Goal: Task Accomplishment & Management: Use online tool/utility

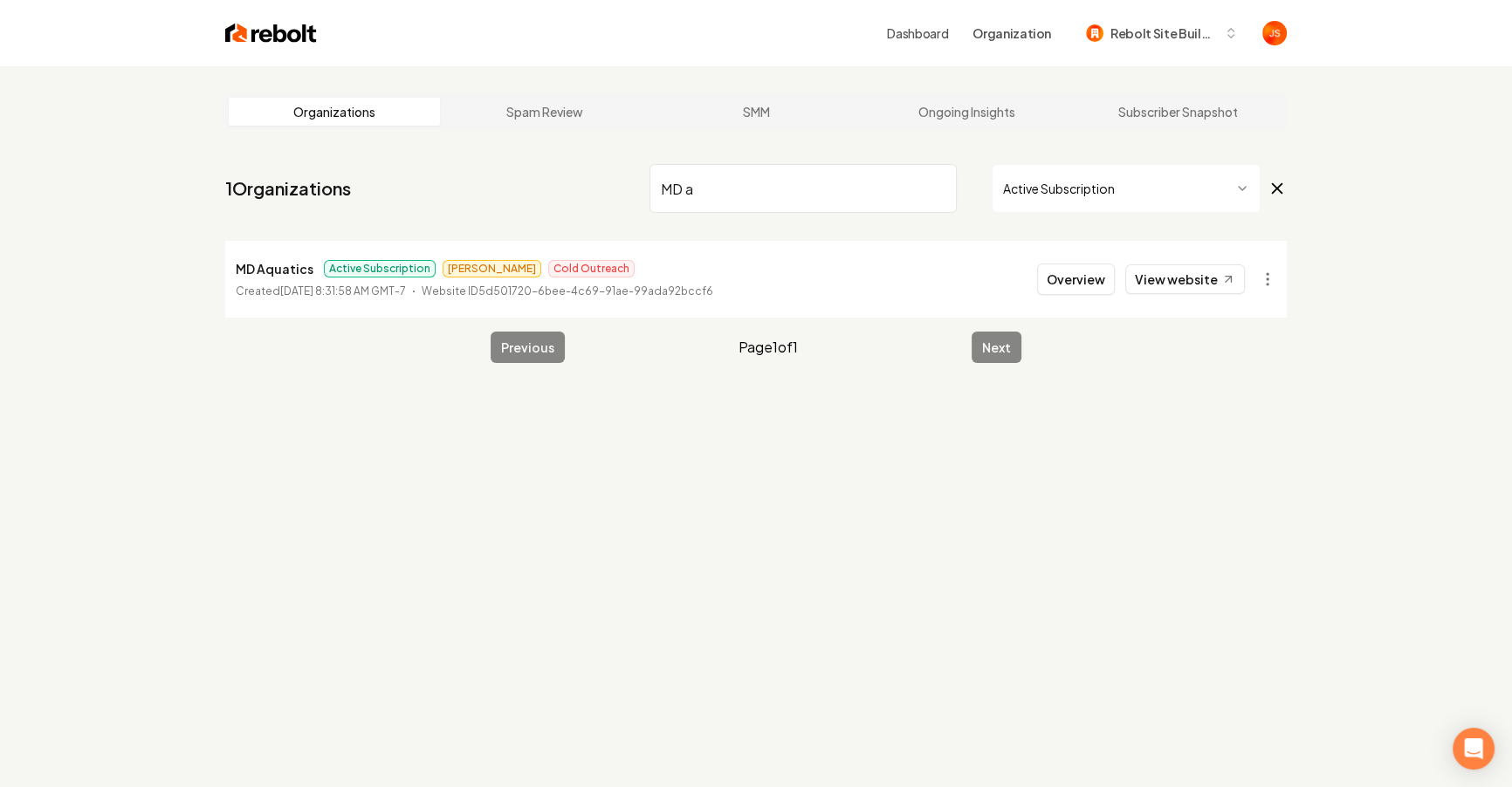
click at [925, 177] on input "MD a" at bounding box center [802, 188] width 307 height 49
click at [950, 192] on input "MD a" at bounding box center [802, 188] width 307 height 49
click at [942, 188] on input "MD a" at bounding box center [802, 188] width 307 height 49
click at [939, 187] on input "MD a" at bounding box center [802, 188] width 307 height 49
click at [1060, 195] on html "Dashboard Organization Rebolt Site Builder Organizations Spam Review SMM Ongoin…" at bounding box center [756, 393] width 1512 height 787
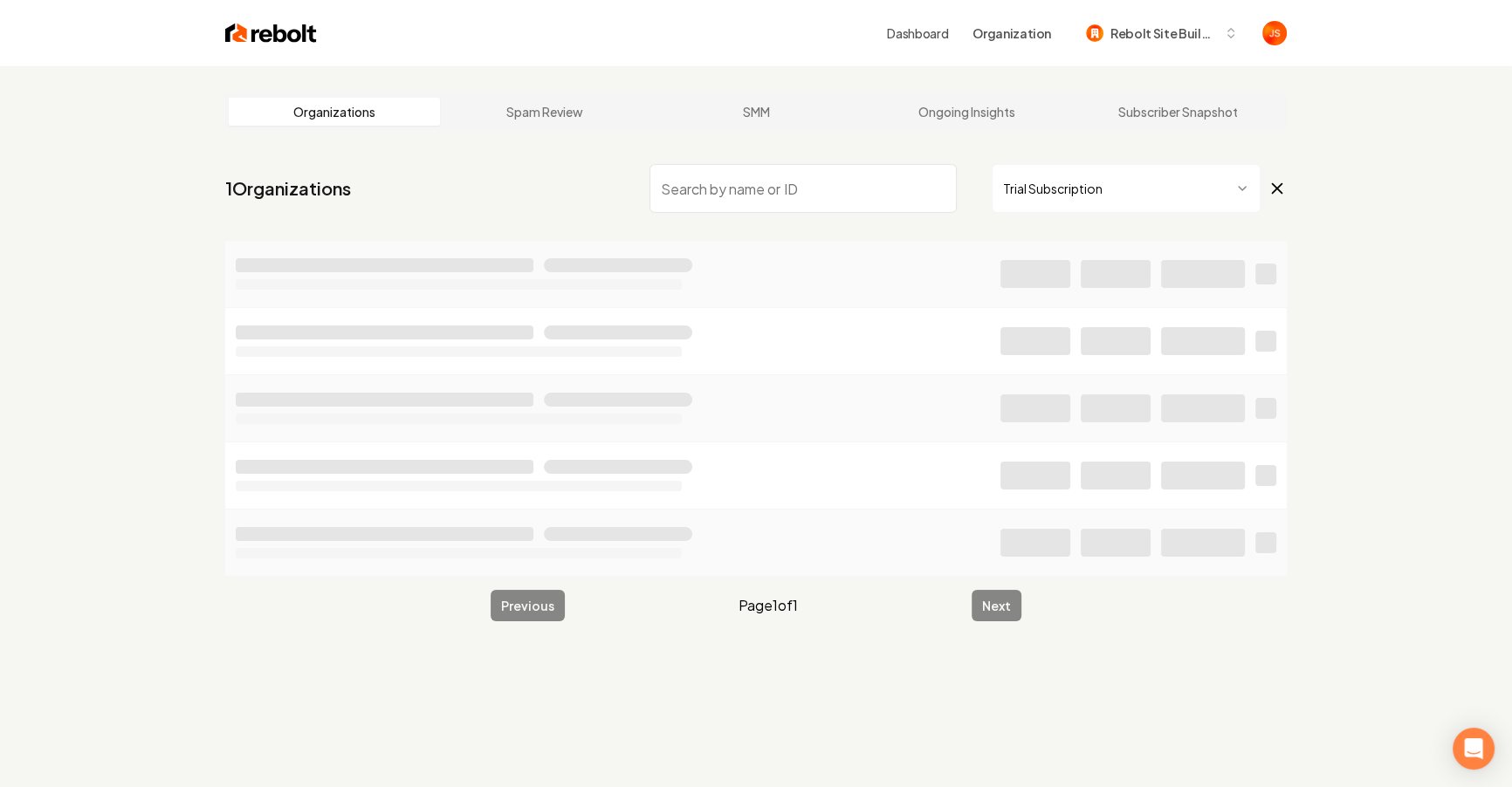
click at [1052, 197] on html "Dashboard Organization Rebolt Site Builder Organizations Spam Review SMM Ongoin…" at bounding box center [756, 393] width 1512 height 787
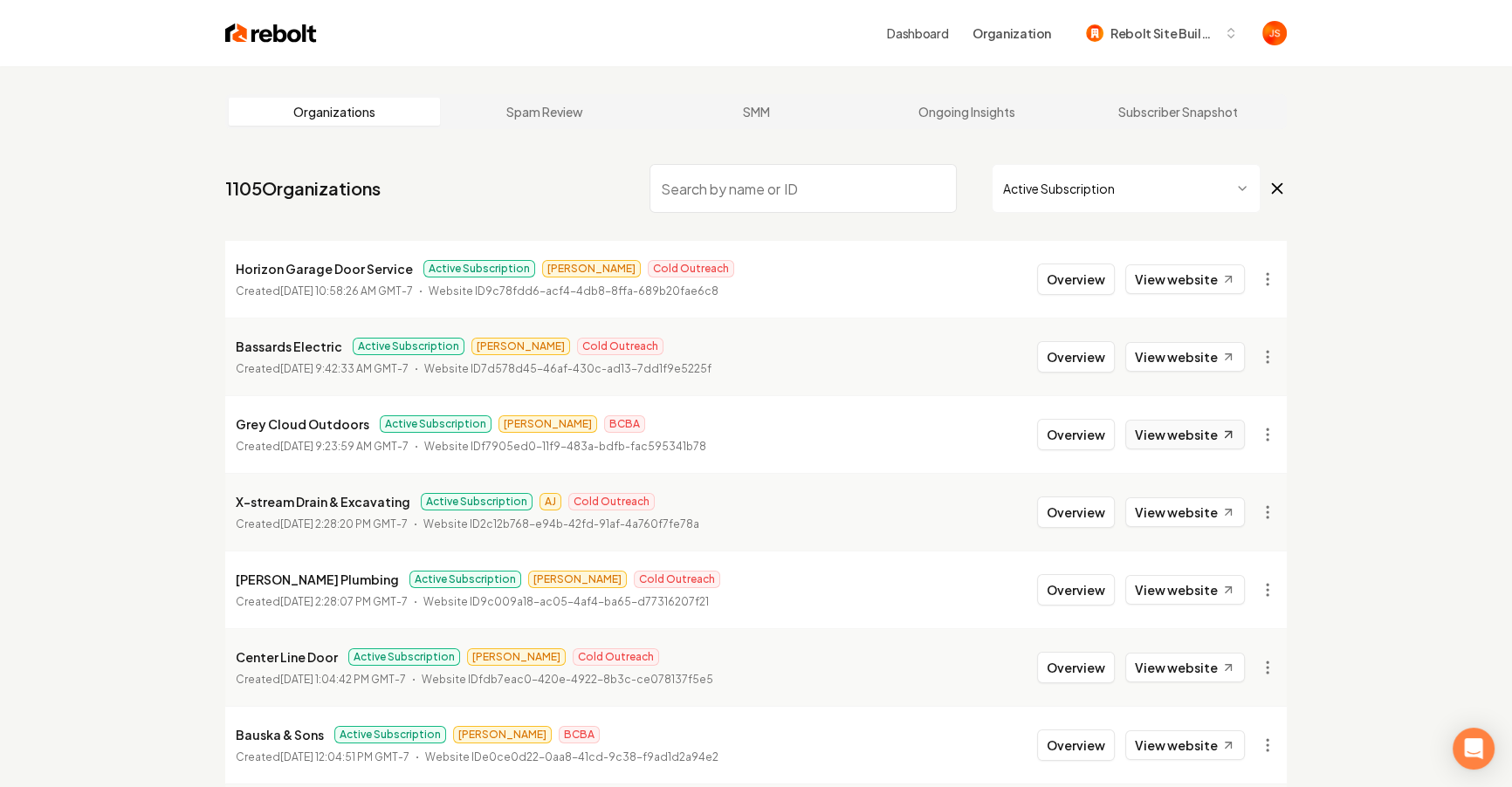
click at [1187, 420] on link "View website" at bounding box center [1184, 435] width 119 height 30
click at [718, 201] on input "search" at bounding box center [802, 188] width 307 height 49
paste input "Champion Detailing OKC"
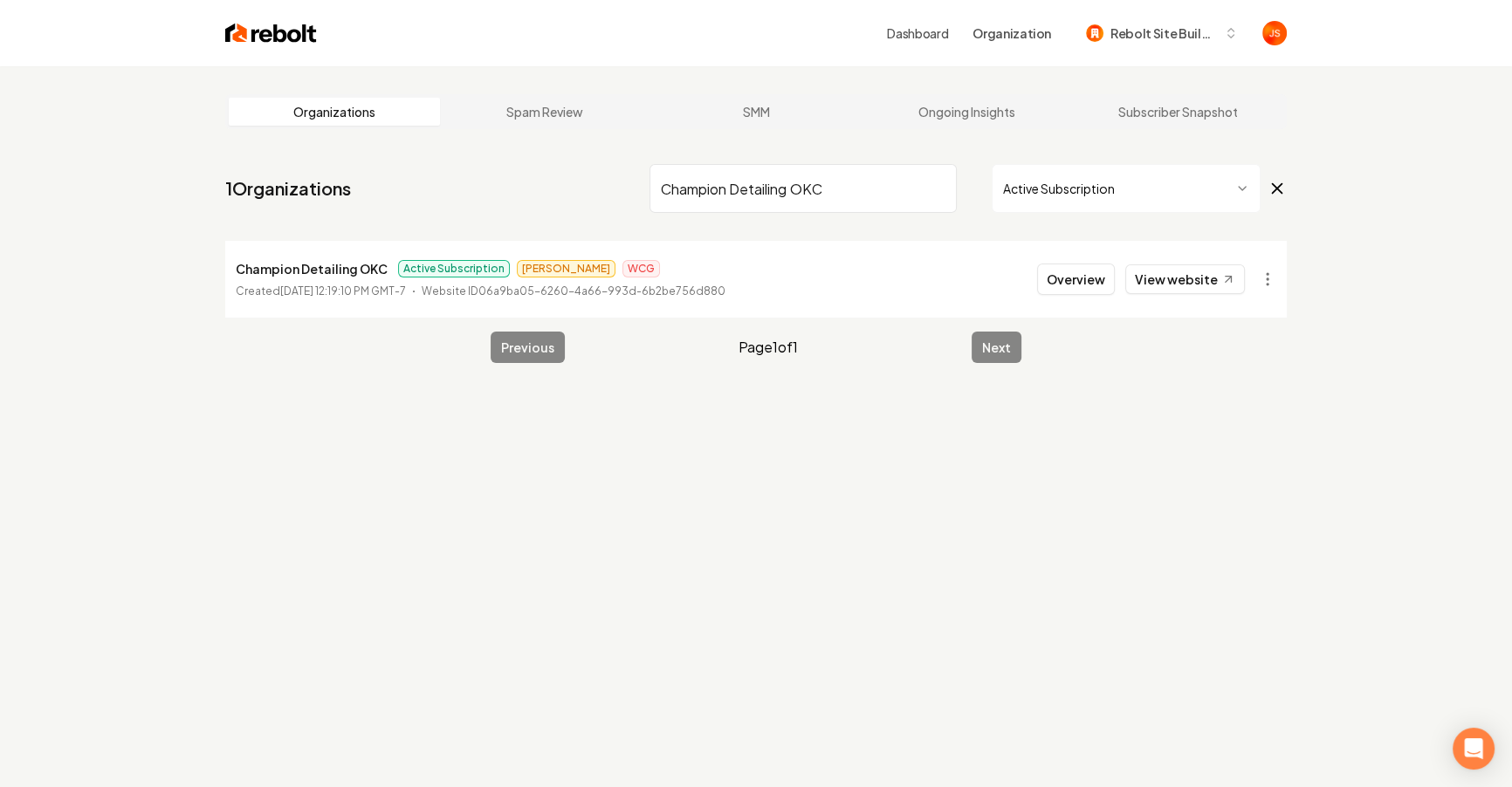
type input "Champion Detailing OKC"
click at [1185, 278] on link "View website" at bounding box center [1184, 279] width 119 height 30
click at [1081, 281] on button "Overview" at bounding box center [1075, 279] width 77 height 32
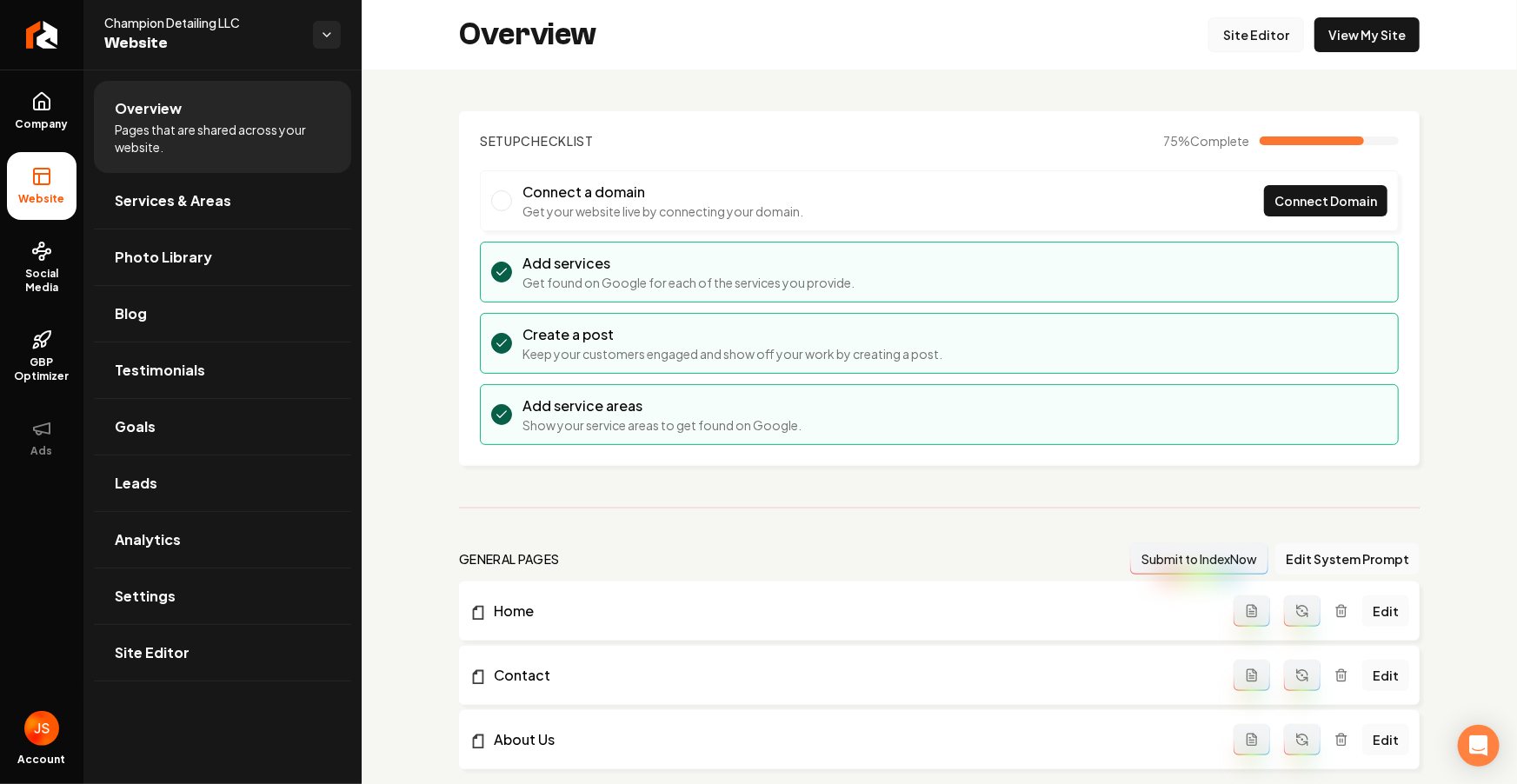
click at [1249, 21] on link "Site Editor" at bounding box center [1256, 35] width 96 height 35
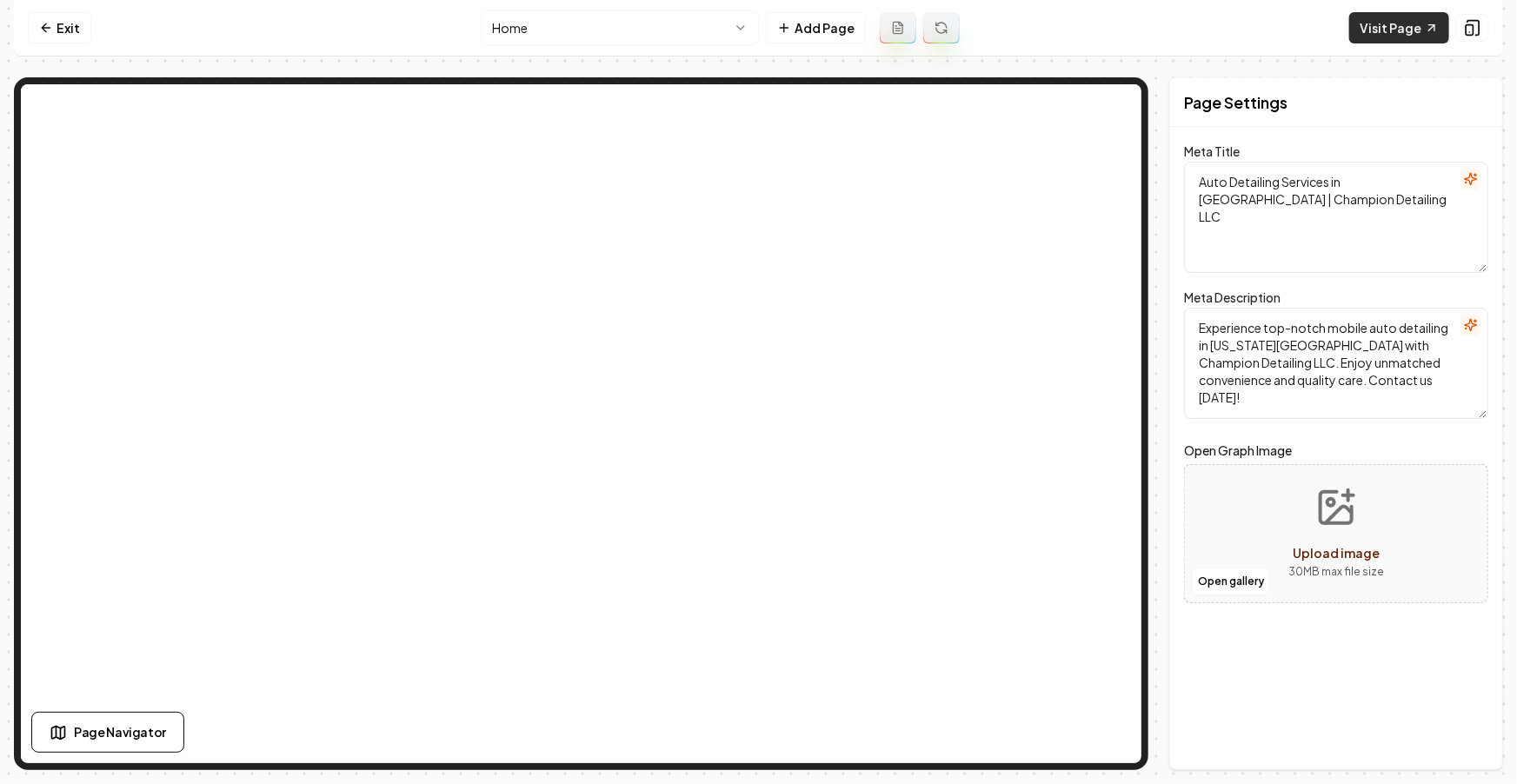
click at [1383, 17] on link "Visit Page" at bounding box center [1398, 28] width 100 height 32
click at [1403, 25] on link "Visit Page" at bounding box center [1398, 28] width 100 height 32
